Goal: Information Seeking & Learning: Compare options

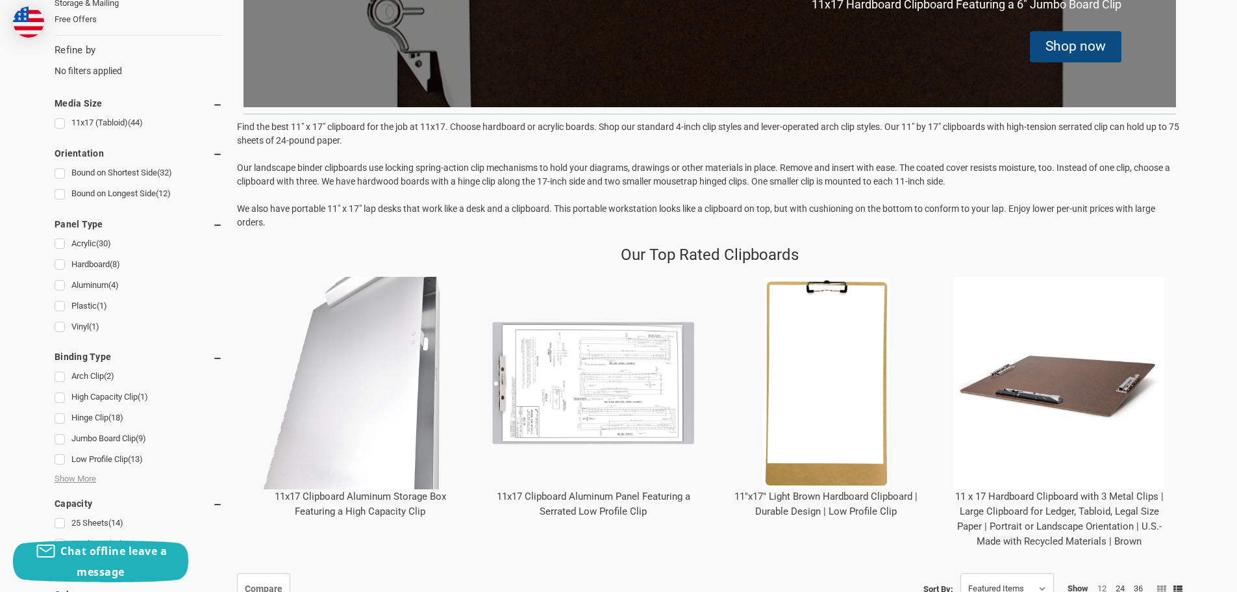
scroll to position [455, 0]
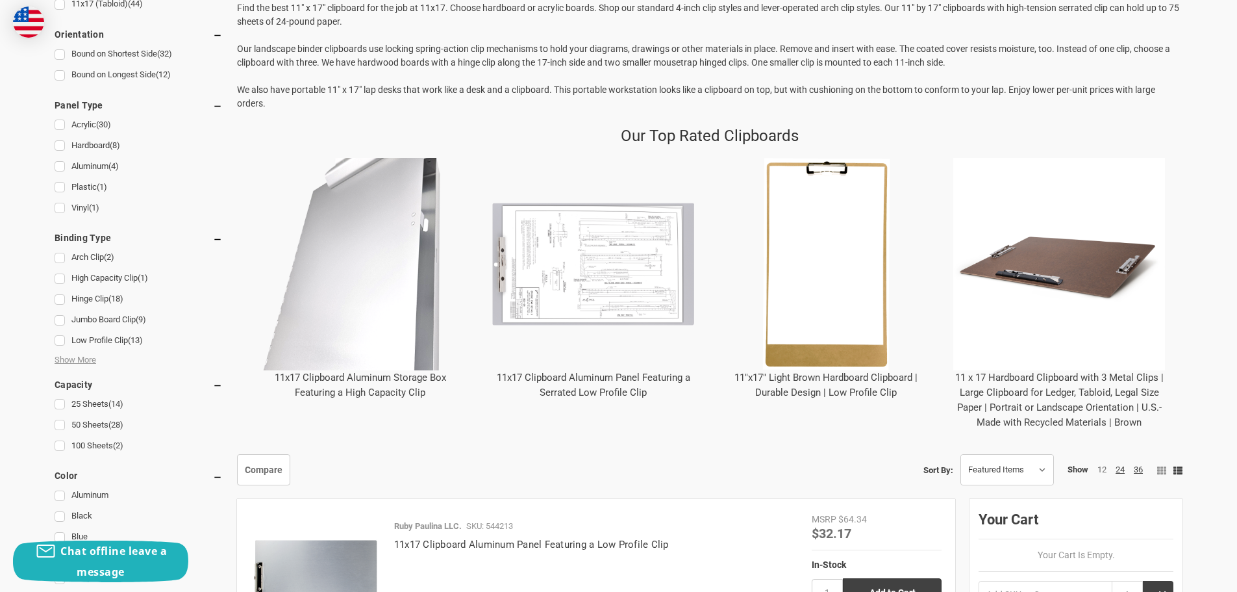
click at [1046, 269] on img "11 x 17 Hardboard Clipboard with 3 Metal Clips | Large Clipboard for Ledger, Ta…" at bounding box center [1059, 264] width 212 height 212
click at [1082, 284] on img "11 x 17 Hardboard Clipboard with 3 Metal Clips | Large Clipboard for Ledger, Ta…" at bounding box center [1059, 264] width 212 height 212
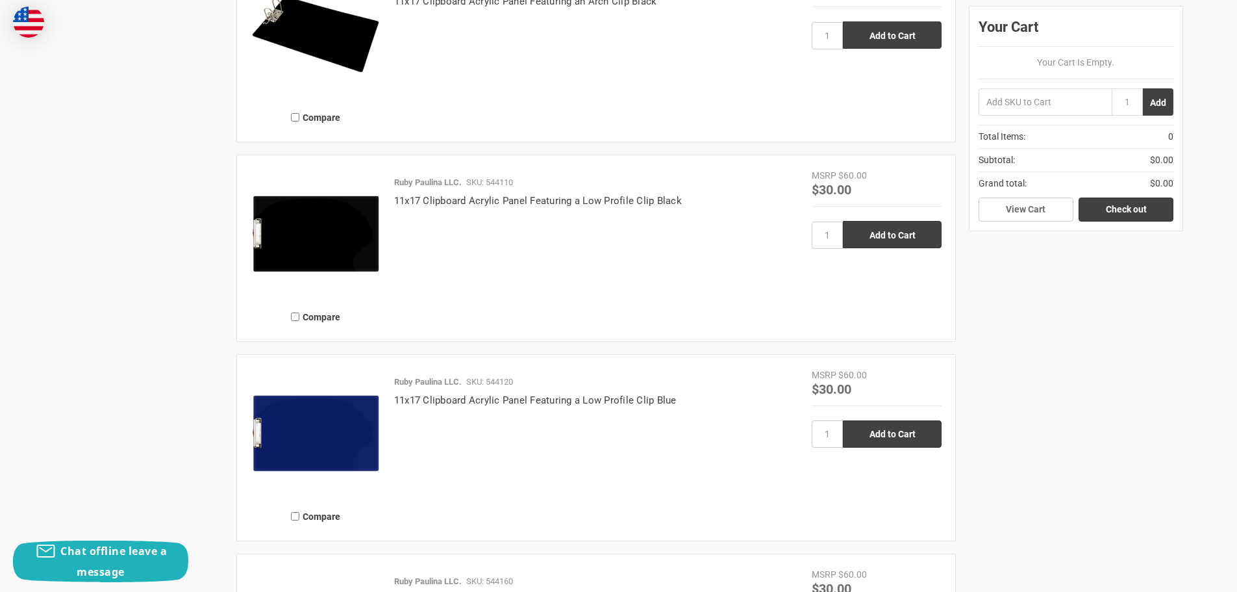
scroll to position [1818, 0]
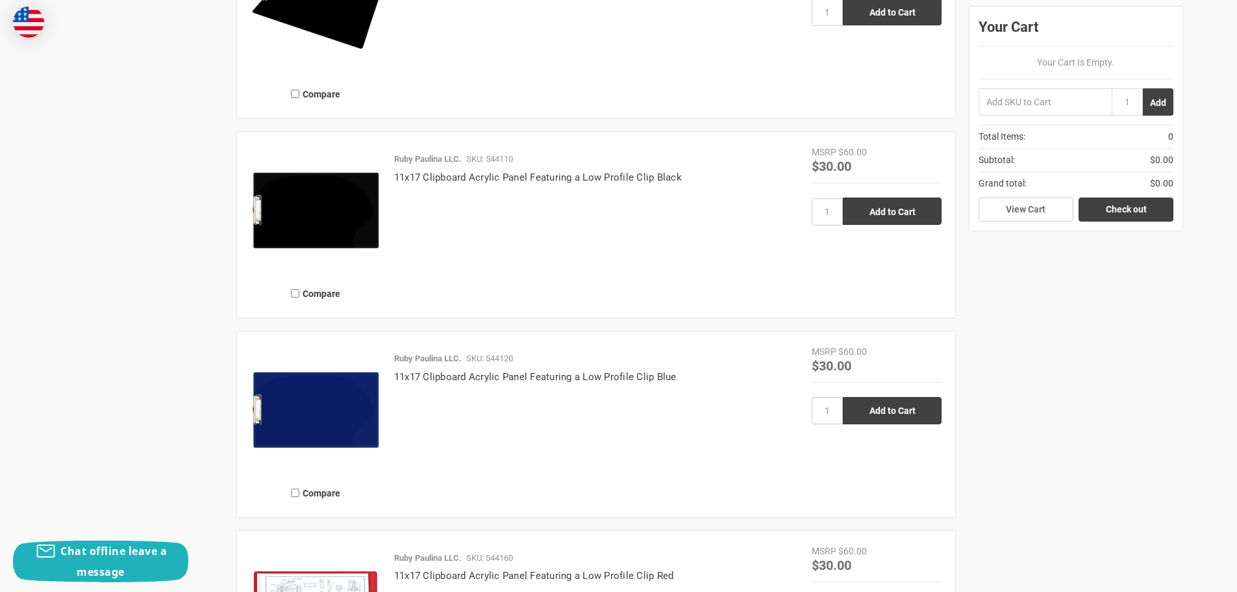
click at [365, 403] on img at bounding box center [316, 410] width 130 height 130
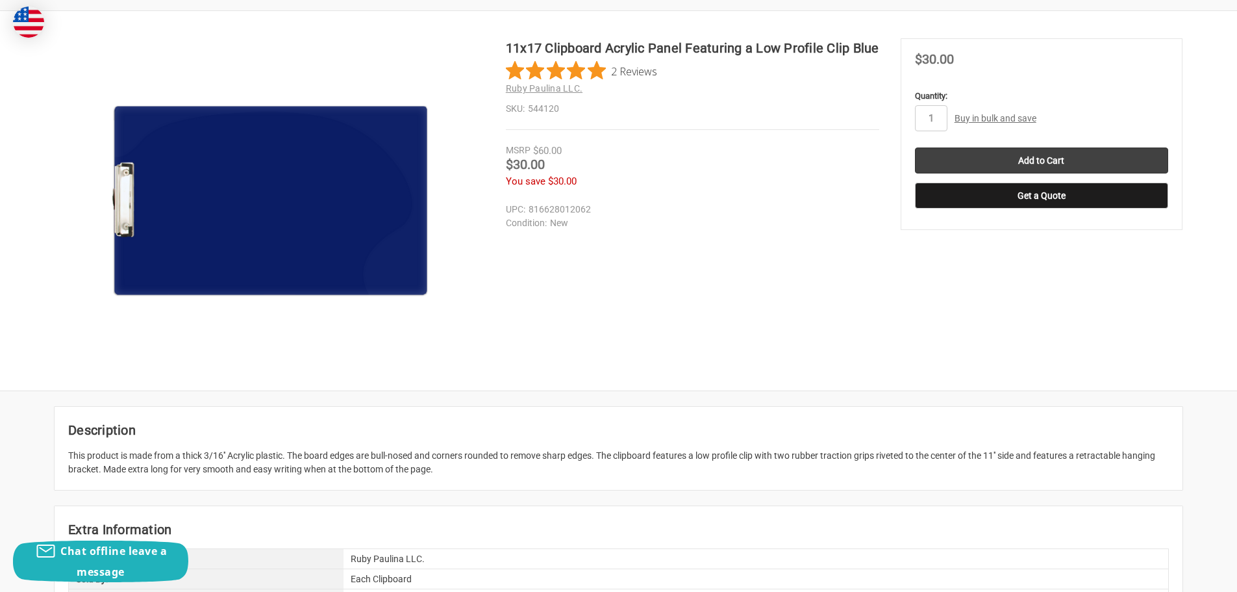
scroll to position [195, 0]
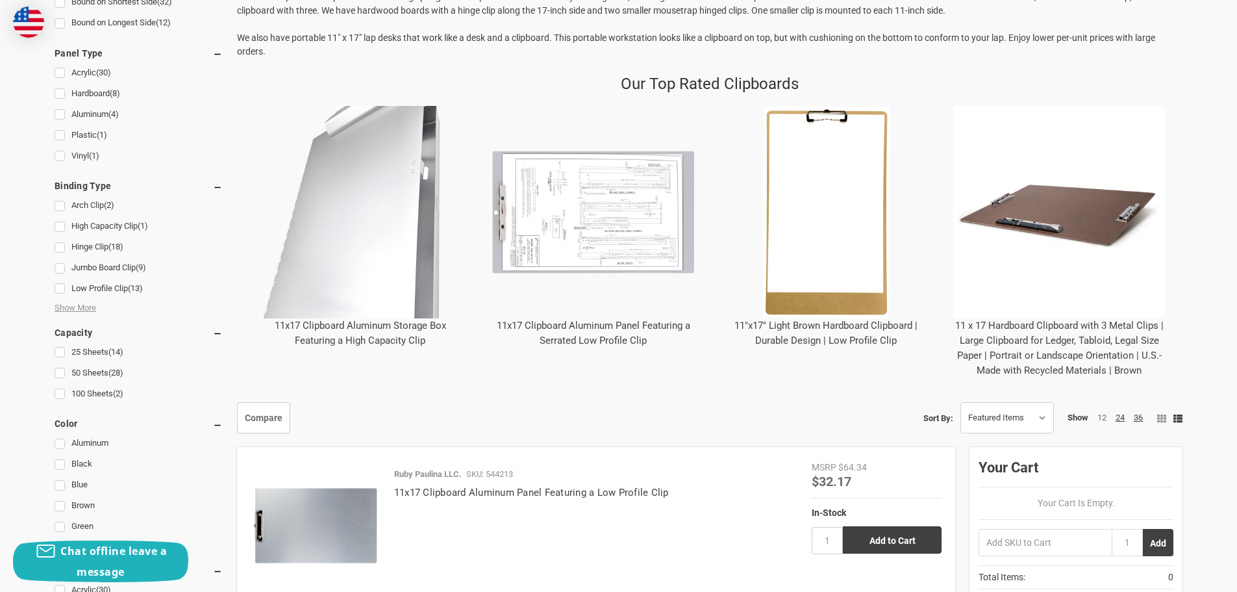
scroll to position [455, 0]
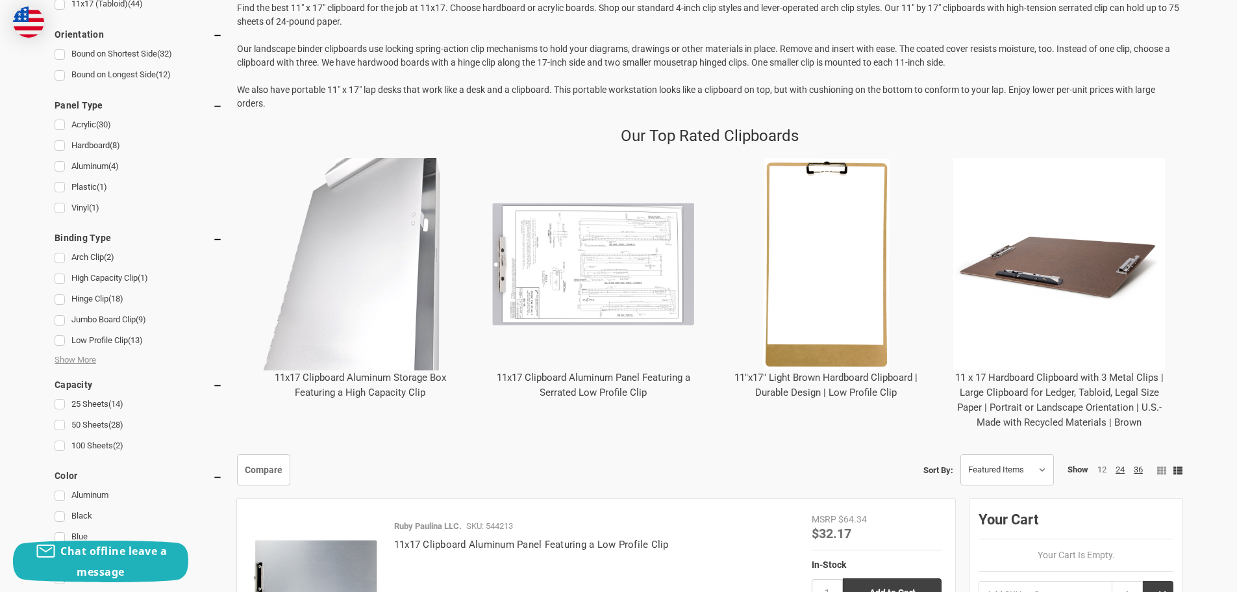
click at [812, 301] on img at bounding box center [826, 264] width 212 height 212
